Goal: Navigation & Orientation: Understand site structure

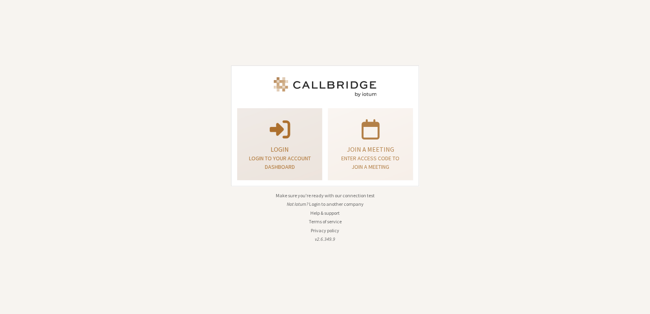
click at [298, 144] on p "Login" at bounding box center [279, 149] width 65 height 10
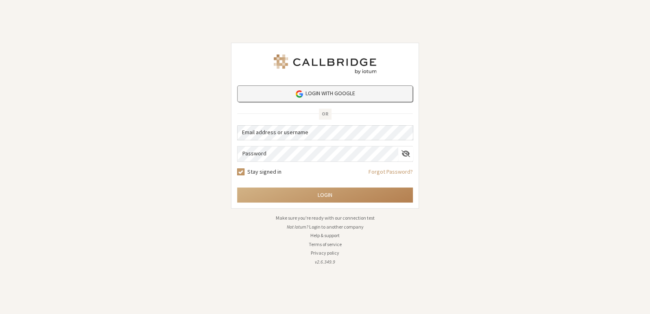
click at [329, 96] on link "Login with Google" at bounding box center [325, 93] width 176 height 17
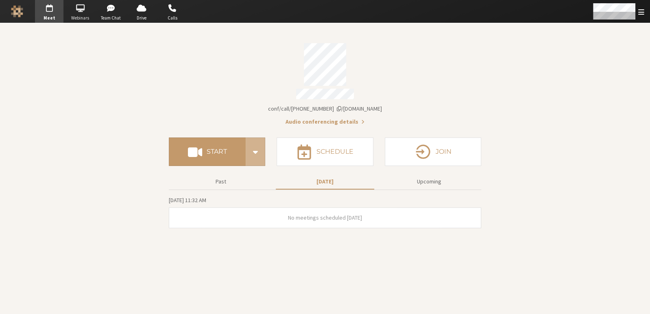
click at [89, 20] on span "Webinars" at bounding box center [80, 18] width 28 height 7
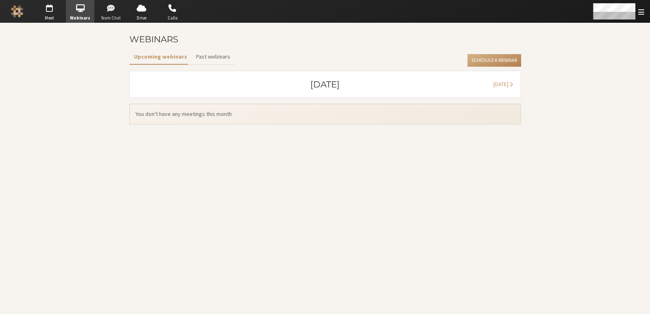
click at [121, 15] on span "Team Chat" at bounding box center [111, 18] width 28 height 7
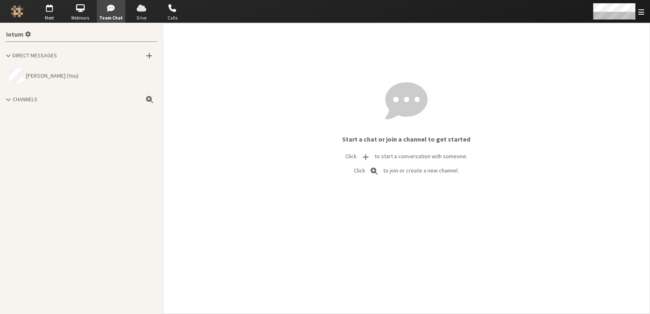
click at [142, 13] on span "button" at bounding box center [141, 8] width 28 height 13
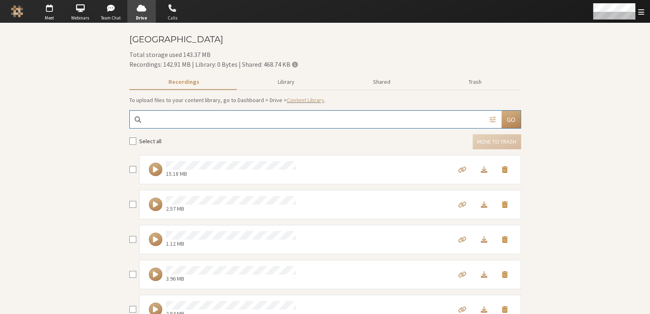
click at [181, 13] on span "button" at bounding box center [172, 8] width 28 height 13
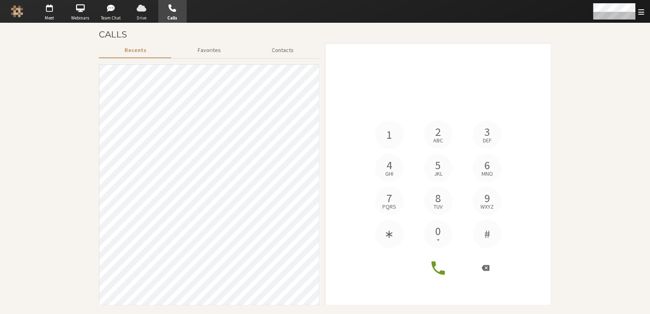
click at [128, 13] on span "button" at bounding box center [141, 8] width 28 height 13
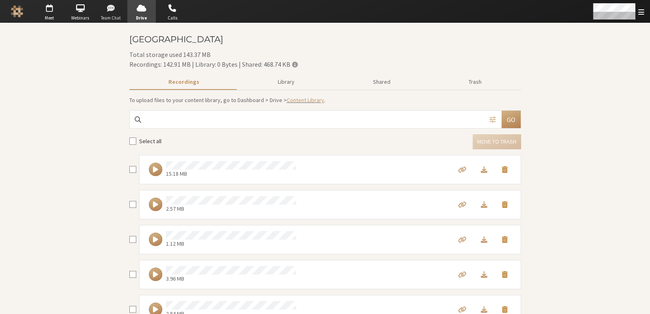
click at [122, 10] on span "button" at bounding box center [111, 8] width 28 height 13
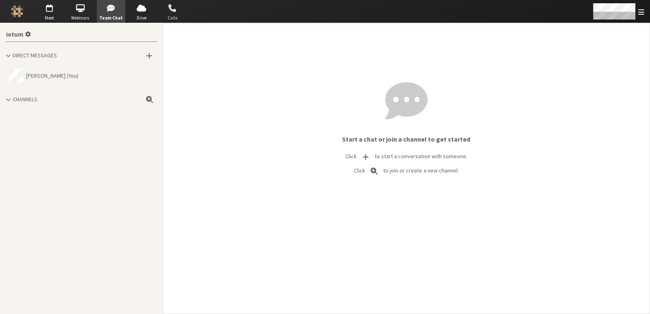
click at [178, 13] on span "button" at bounding box center [172, 8] width 28 height 13
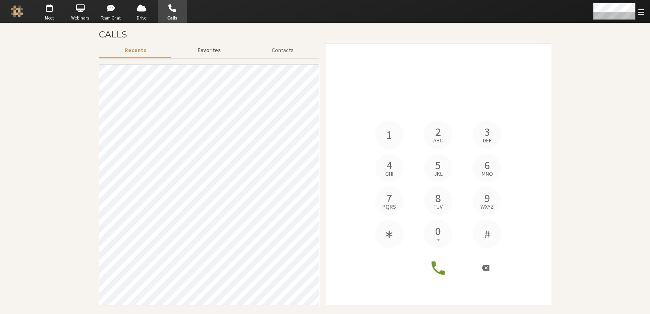
click at [207, 51] on button "Favorites" at bounding box center [209, 50] width 74 height 14
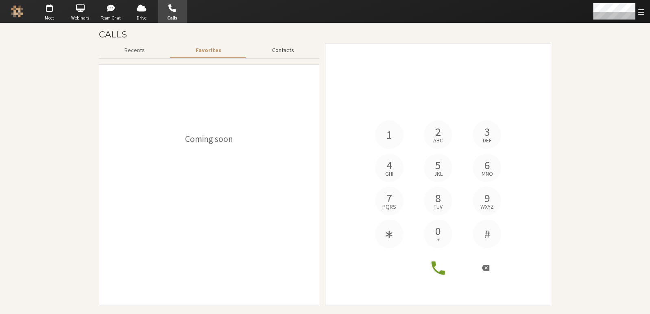
click at [280, 45] on button "Contacts" at bounding box center [282, 50] width 73 height 14
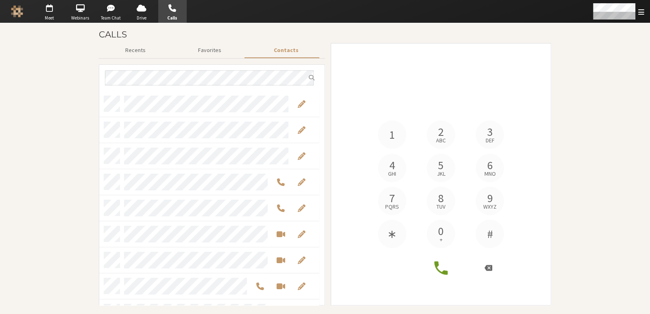
scroll to position [208, 213]
click at [583, 15] on div at bounding box center [568, 11] width 163 height 23
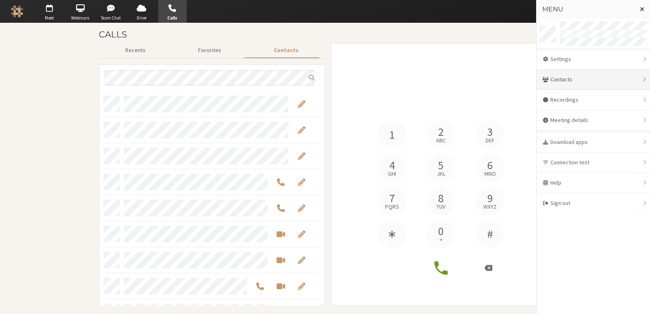
click at [559, 82] on div "Contacts" at bounding box center [592, 80] width 113 height 20
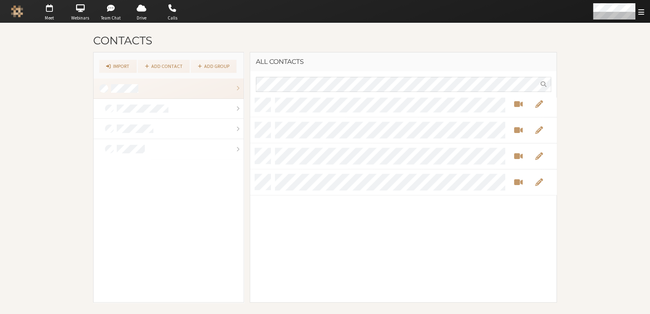
scroll to position [1381, 0]
